Goal: Task Accomplishment & Management: Manage account settings

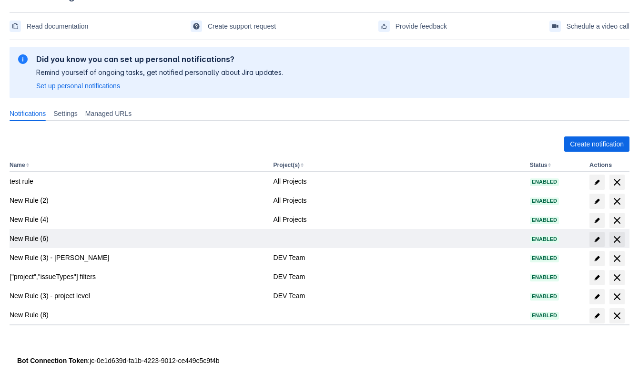
scroll to position [39, 0]
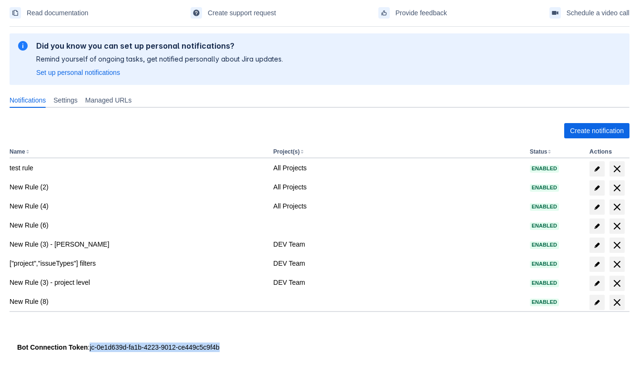
drag, startPoint x: 88, startPoint y: 345, endPoint x: 265, endPoint y: 368, distance: 178.0
click at [265, 368] on div "Please refresh the page and try again. If the issue persist please contact supp…" at bounding box center [320, 203] width 620 height 344
copy div "jc-0e1d639d-fa1b-4223-9012-ce449c5c9f4b"
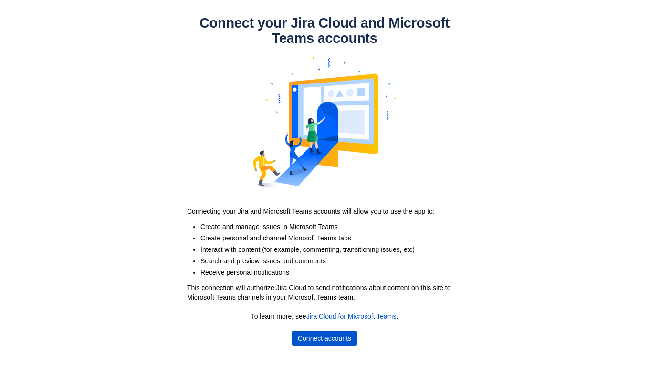
click at [314, 333] on span "Connect accounts" at bounding box center [324, 337] width 53 height 15
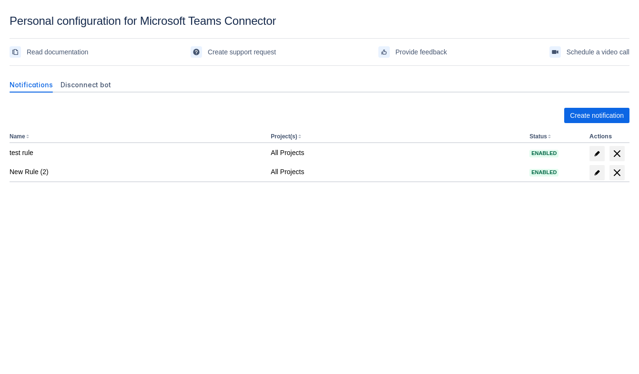
click at [304, 242] on div "Notifications Disconnect bot Create notification Name Project(s) Status Actions…" at bounding box center [320, 157] width 620 height 174
click at [98, 81] on span "Disconnect bot" at bounding box center [86, 85] width 51 height 10
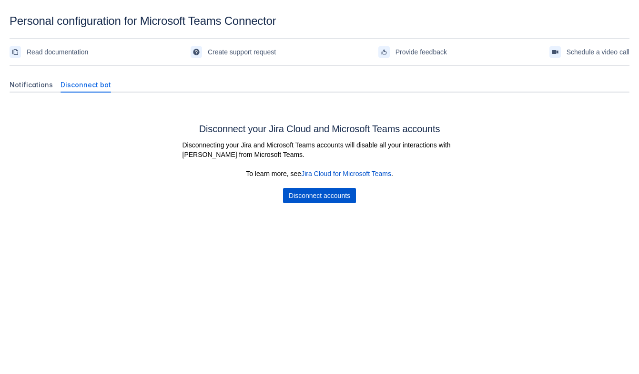
click at [324, 200] on span "Disconnect accounts" at bounding box center [320, 195] width 62 height 15
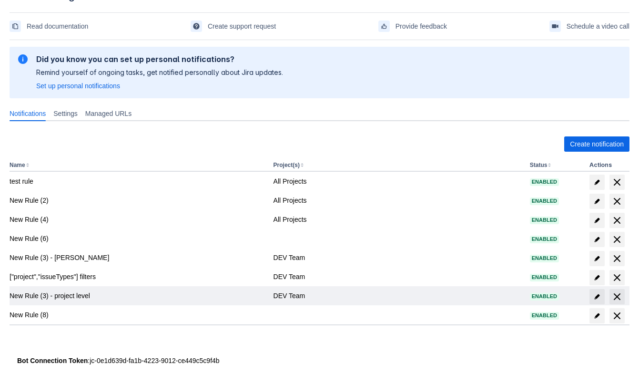
scroll to position [39, 0]
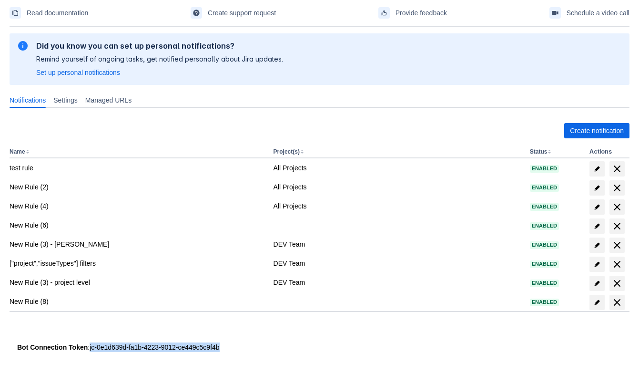
drag, startPoint x: 89, startPoint y: 346, endPoint x: 219, endPoint y: 349, distance: 130.2
click at [219, 349] on div "Bot Connection Token : jc-0e1d639d-fa1b-4223-9012-ce449c5c9f4b" at bounding box center [319, 347] width 605 height 10
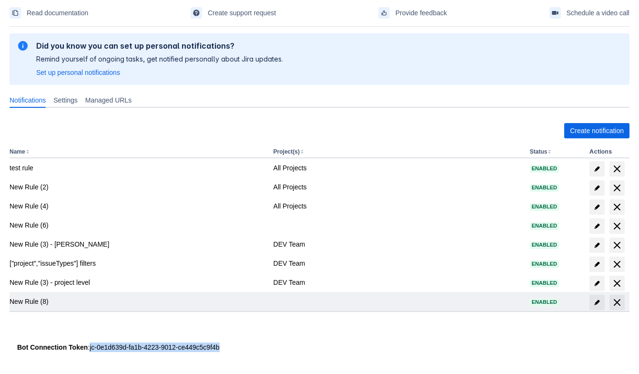
copy div "jc-0e1d639d-fa1b-4223-9012-ce449c5c9f4b"
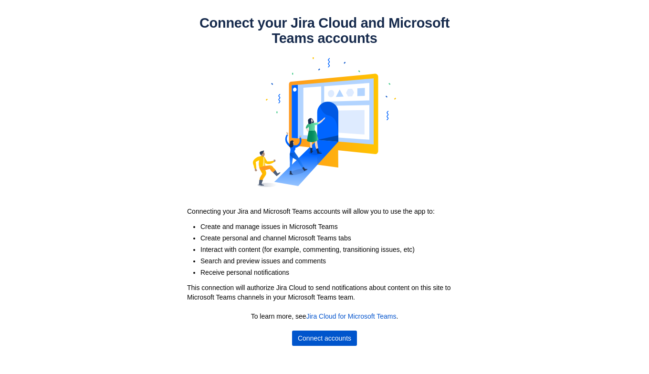
click at [302, 336] on span "Connect accounts" at bounding box center [324, 337] width 53 height 15
